Goal: Task Accomplishment & Management: Use online tool/utility

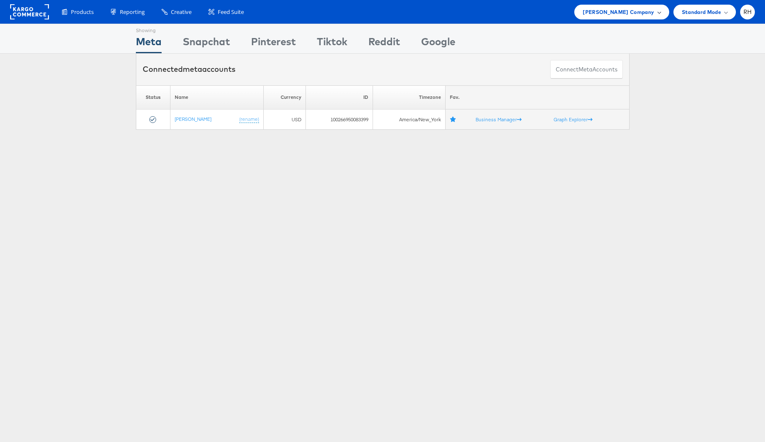
click at [602, 11] on span "[PERSON_NAME] Company" at bounding box center [618, 12] width 71 height 9
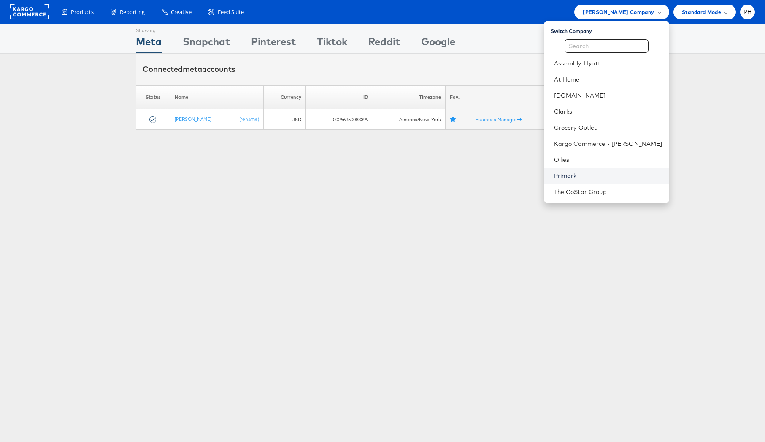
click at [589, 172] on link "Primark" at bounding box center [608, 175] width 108 height 8
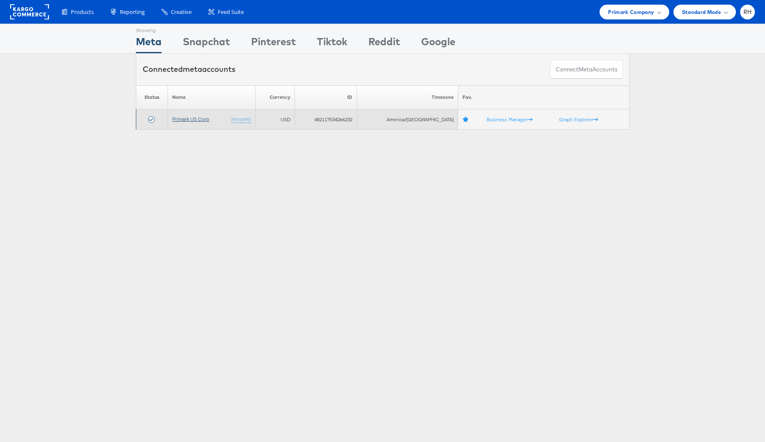
click at [193, 118] on link "Primark US Corp" at bounding box center [190, 119] width 37 height 6
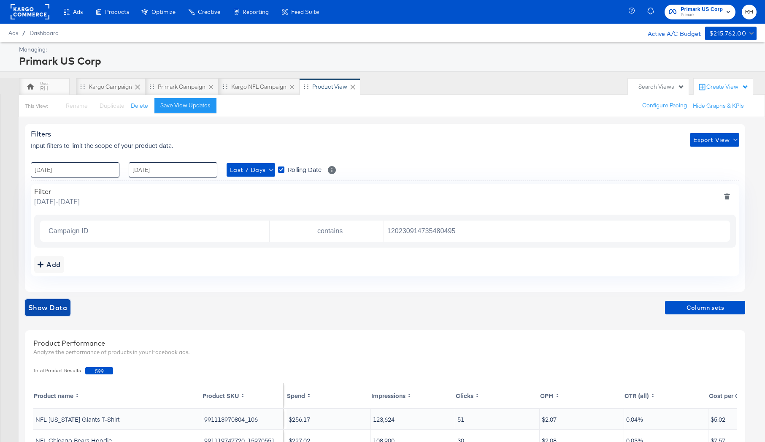
click at [48, 307] on span "Show Data" at bounding box center [47, 307] width 39 height 12
click at [710, 142] on span "Export View" at bounding box center [715, 140] width 43 height 11
click at [705, 175] on span "Bulk Export" at bounding box center [713, 175] width 33 height 18
click at [21, 9] on rect at bounding box center [30, 11] width 39 height 15
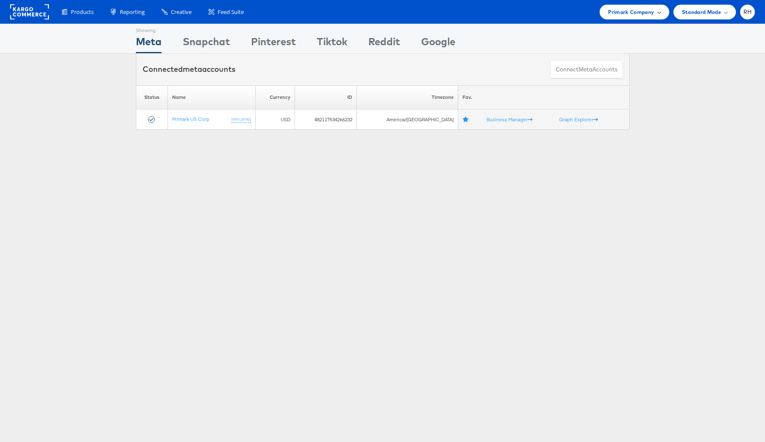
click at [637, 12] on span "Primark Company" at bounding box center [631, 12] width 46 height 9
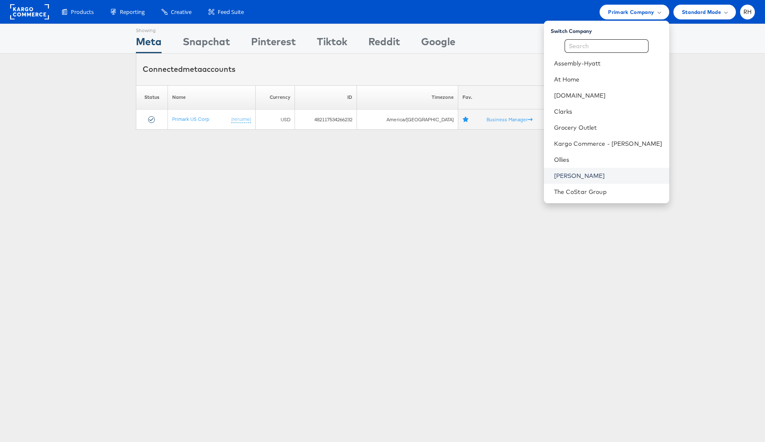
click at [612, 177] on link "[PERSON_NAME]" at bounding box center [608, 175] width 108 height 8
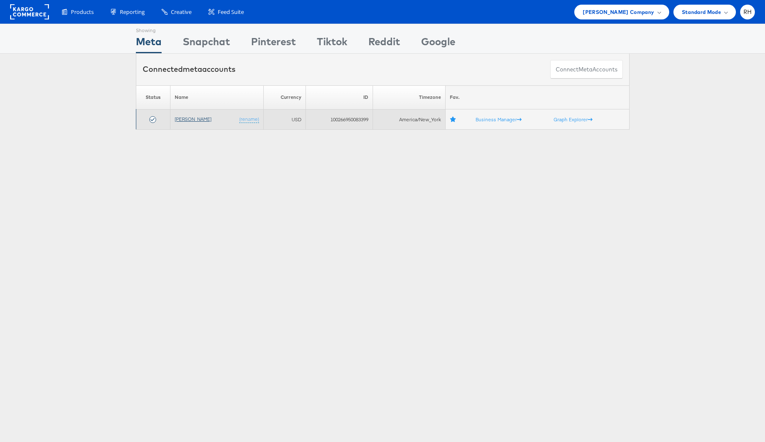
click at [188, 121] on link "[PERSON_NAME]" at bounding box center [193, 119] width 37 height 6
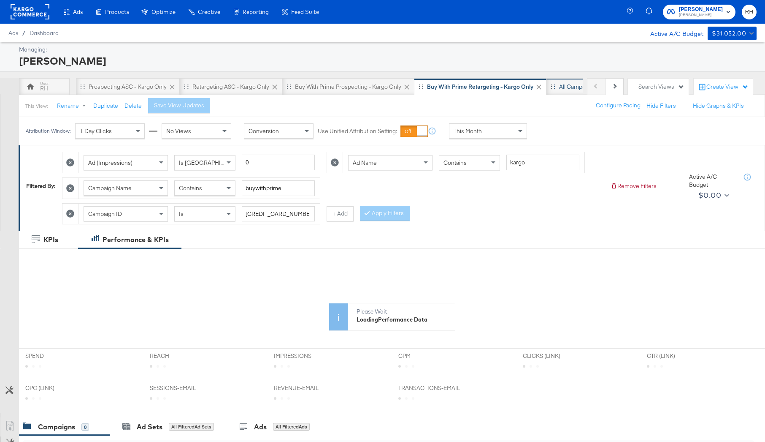
click at [570, 84] on div "All Campaigns" at bounding box center [577, 87] width 37 height 8
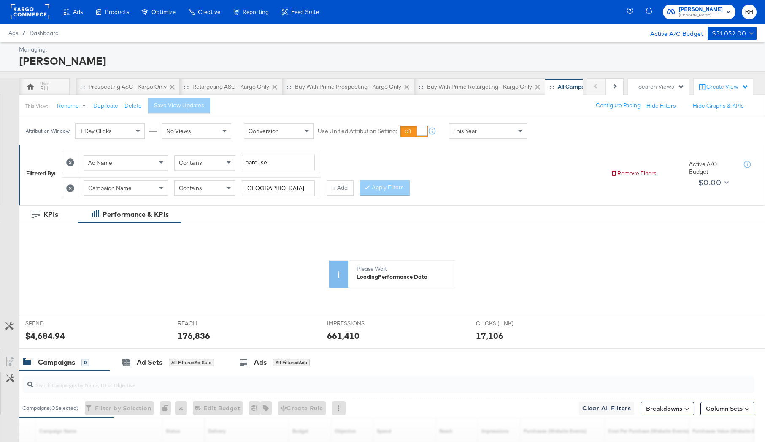
click at [68, 162] on icon at bounding box center [70, 162] width 8 height 8
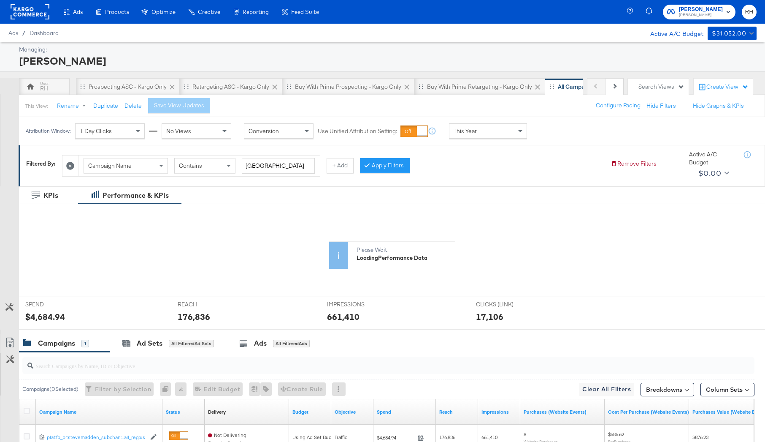
click at [155, 165] on div "Campaign Name" at bounding box center [126, 165] width 84 height 14
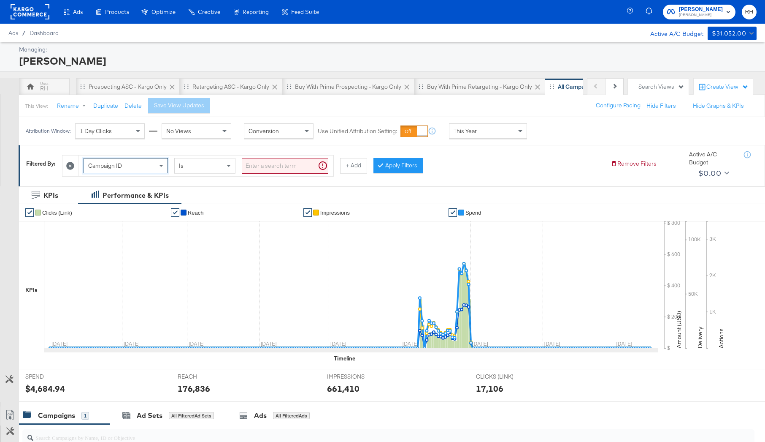
click at [283, 165] on input "search" at bounding box center [285, 166] width 87 height 16
paste input "6855732883063"
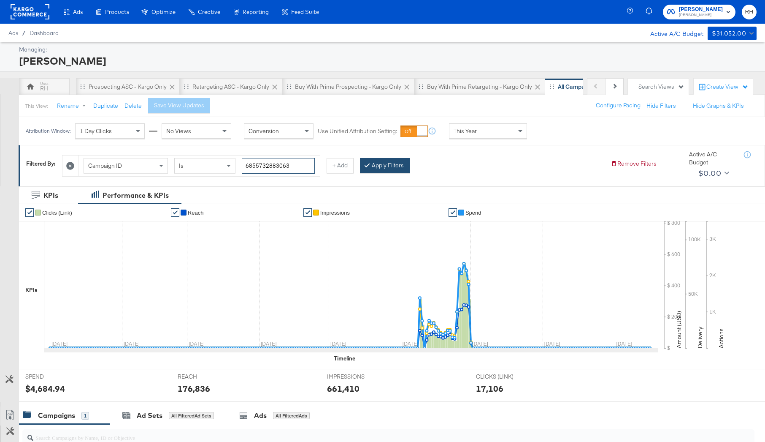
type input "6855732883063"
click at [406, 166] on button "Apply Filters" at bounding box center [385, 165] width 50 height 15
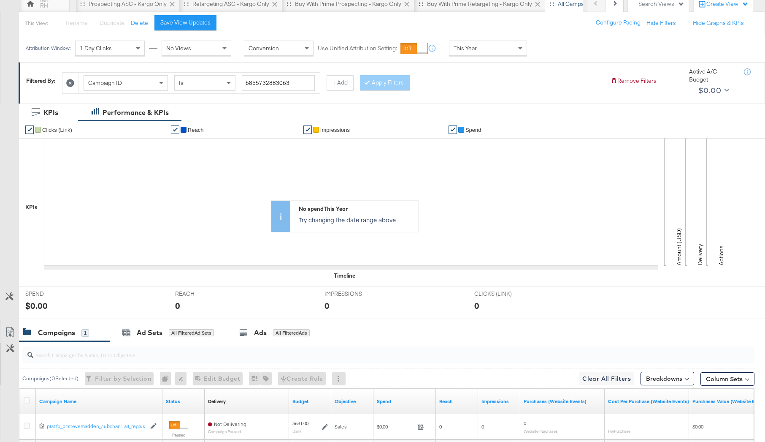
scroll to position [0, 0]
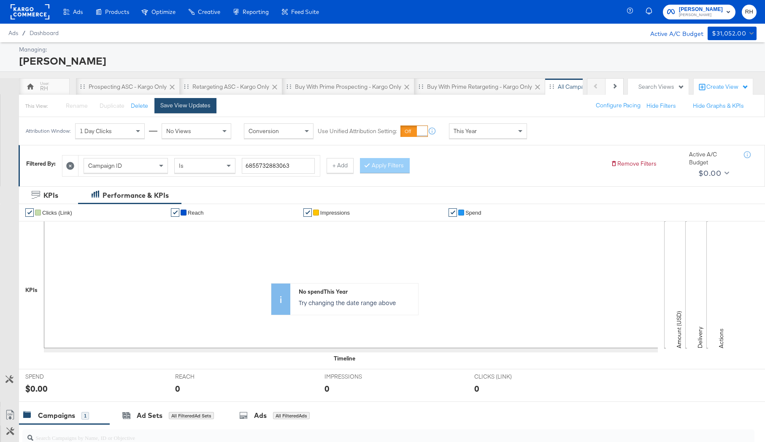
click at [190, 105] on div "Save View Updates" at bounding box center [185, 105] width 50 height 8
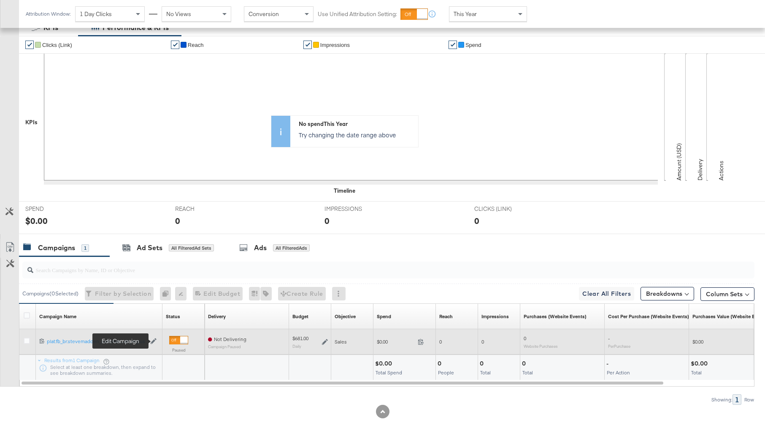
click at [153, 341] on icon at bounding box center [154, 341] width 6 height 6
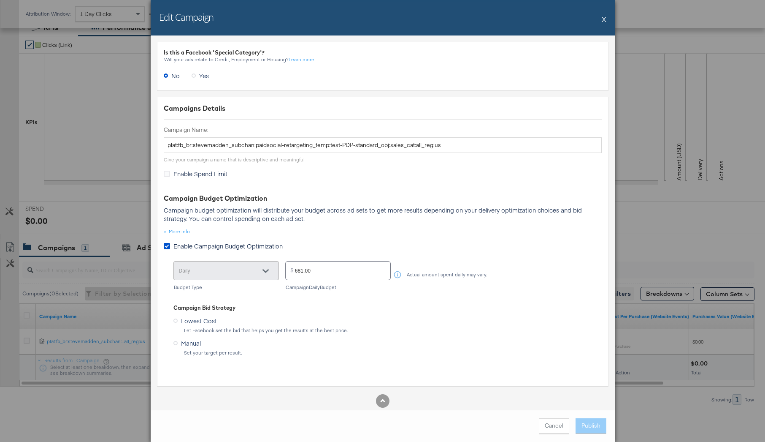
scroll to position [12, 0]
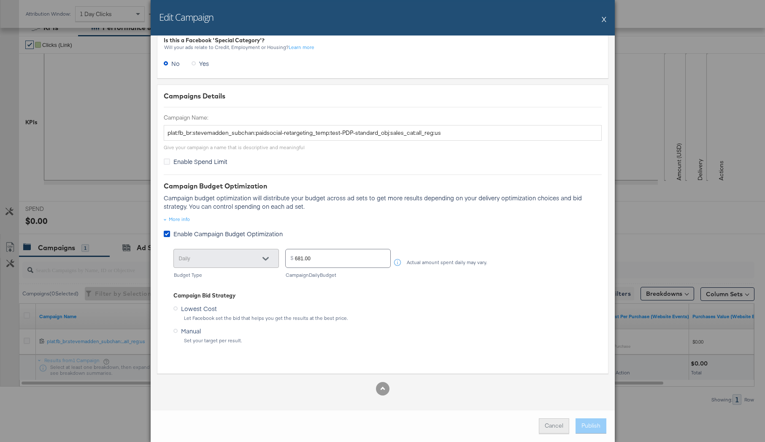
click at [560, 428] on button "Cancel" at bounding box center [554, 425] width 30 height 15
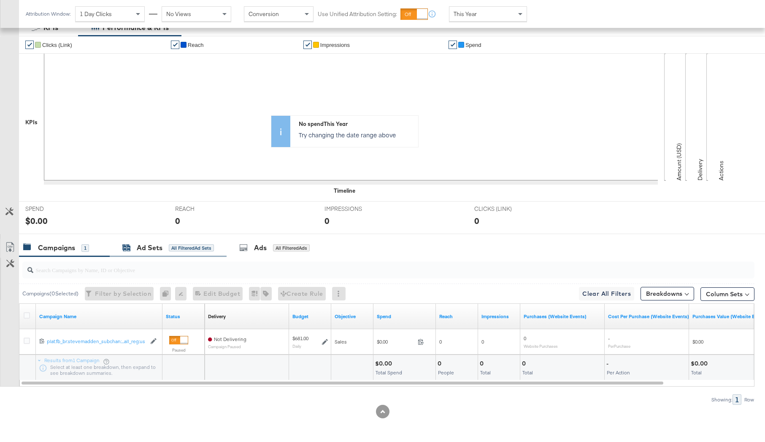
click at [187, 252] on div "Ad Sets All Filtered Ad Sets" at bounding box center [168, 248] width 92 height 10
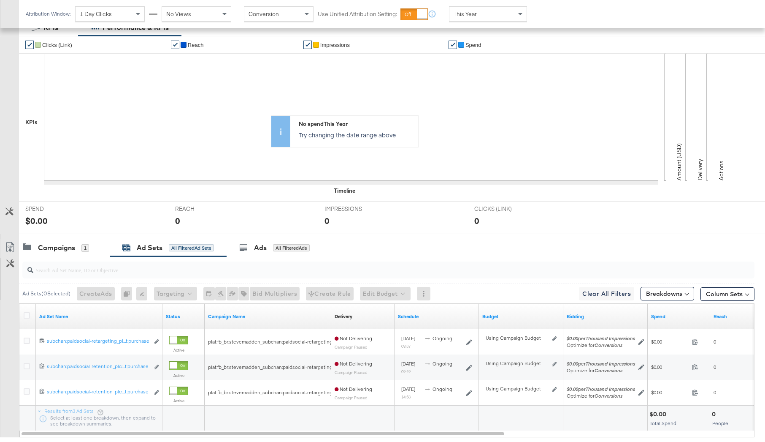
scroll to position [218, 0]
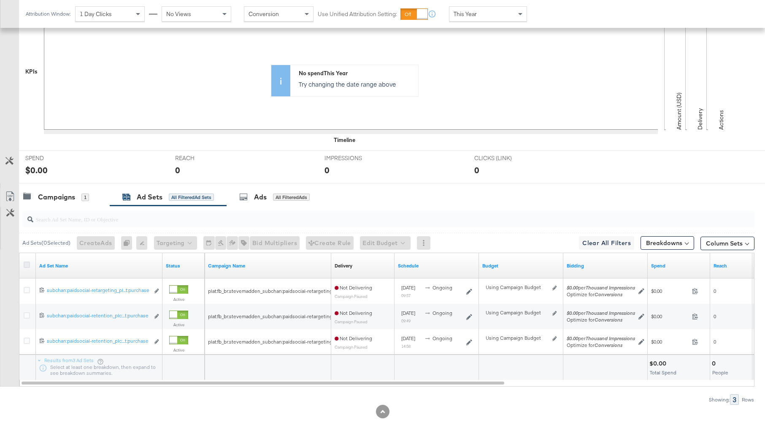
click at [25, 264] on icon at bounding box center [27, 264] width 6 height 6
click at [0, 0] on input "checkbox" at bounding box center [0, 0] width 0 height 0
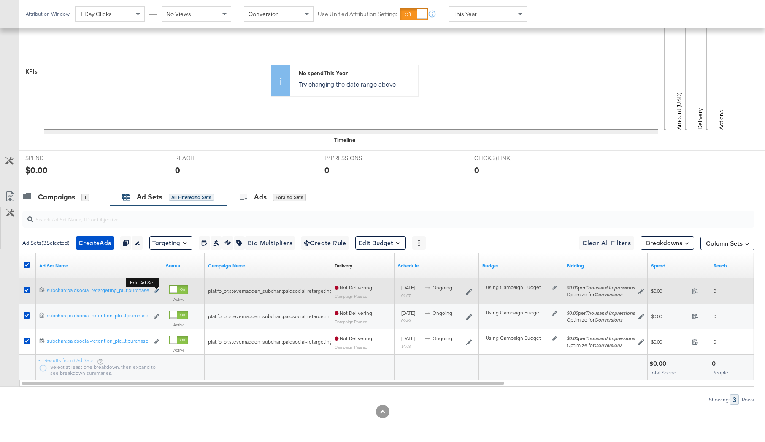
click at [156, 291] on icon "link" at bounding box center [157, 290] width 4 height 5
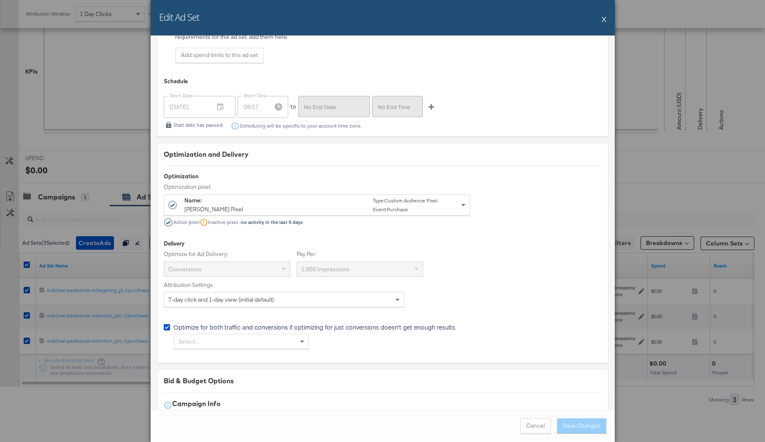
scroll to position [1734, 0]
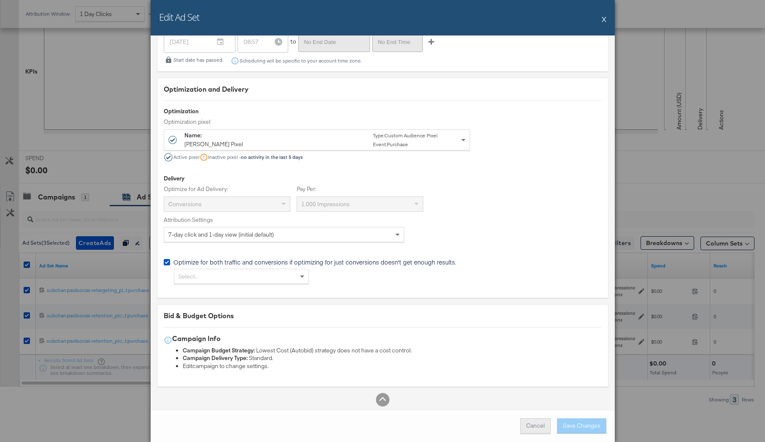
click at [547, 427] on button "Cancel" at bounding box center [536, 425] width 30 height 15
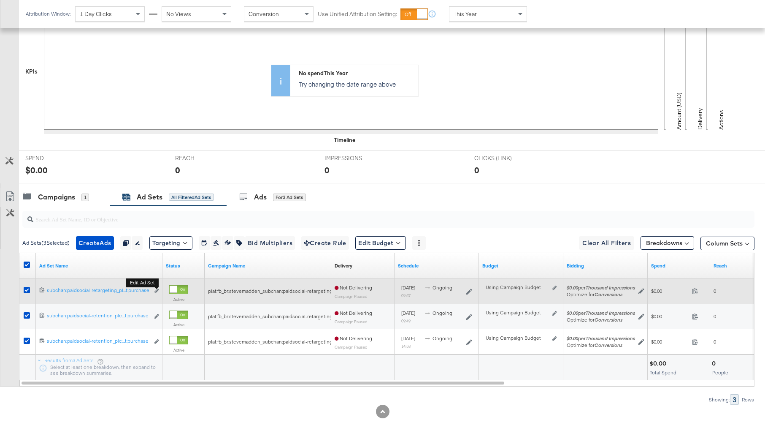
click at [155, 294] on button "Edit ad set" at bounding box center [156, 291] width 5 height 9
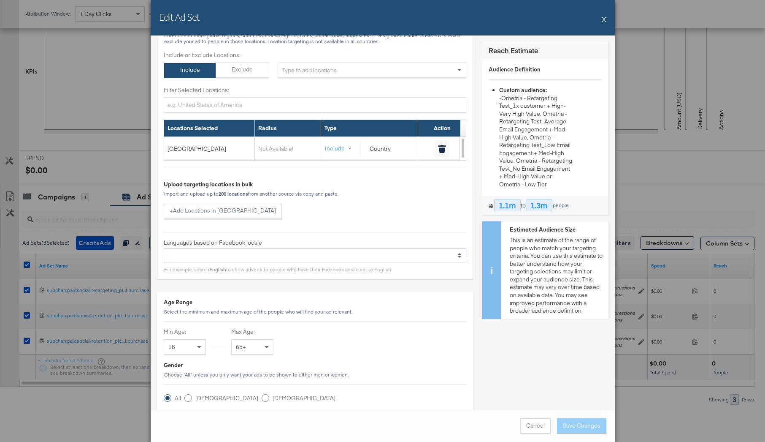
scroll to position [433, 0]
